Goal: Task Accomplishment & Management: Use online tool/utility

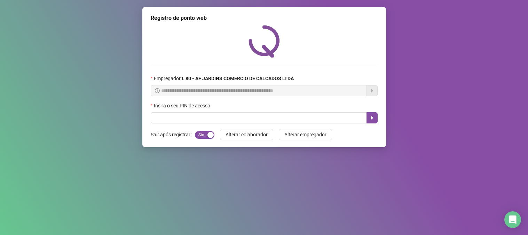
click at [242, 116] on input "text" at bounding box center [259, 117] width 216 height 11
type input "*****"
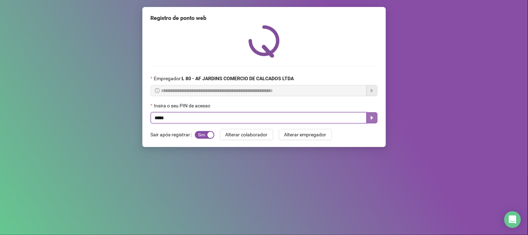
click at [371, 119] on icon "caret-right" at bounding box center [372, 118] width 6 height 6
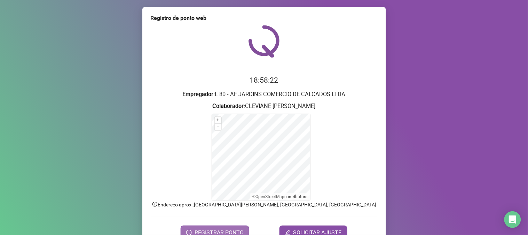
click at [244, 232] on button "REGISTRAR PONTO" at bounding box center [215, 232] width 69 height 14
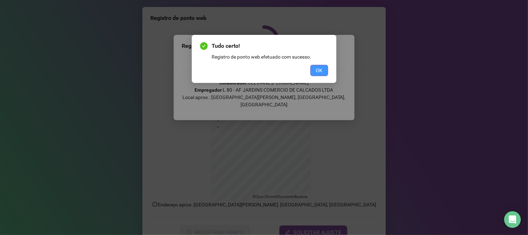
click at [321, 68] on span "OK" at bounding box center [319, 70] width 7 height 8
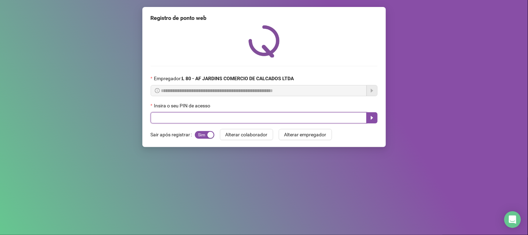
drag, startPoint x: 206, startPoint y: 123, endPoint x: 207, endPoint y: 120, distance: 3.5
click at [207, 121] on input "text" at bounding box center [259, 117] width 216 height 11
type input "*"
type input "*****"
click at [371, 120] on icon "caret-right" at bounding box center [372, 118] width 2 height 4
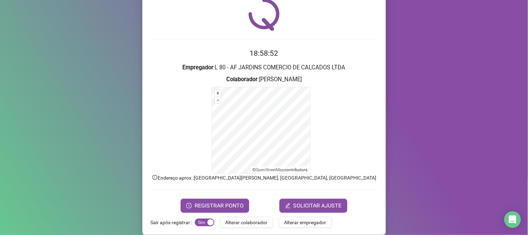
scroll to position [35, 0]
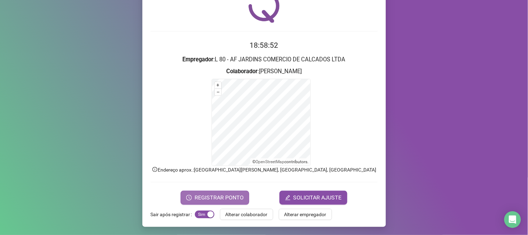
click at [221, 194] on span "REGISTRAR PONTO" at bounding box center [219, 197] width 49 height 8
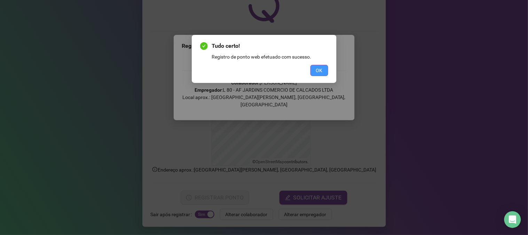
click at [314, 72] on button "OK" at bounding box center [320, 70] width 18 height 11
